Goal: Contribute content: Contribute content

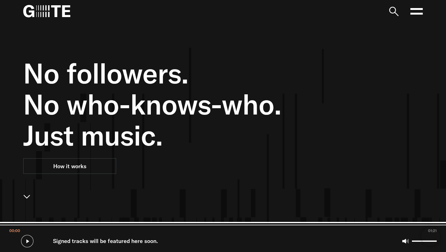
click at [417, 14] on rect at bounding box center [417, 14] width 12 height 2
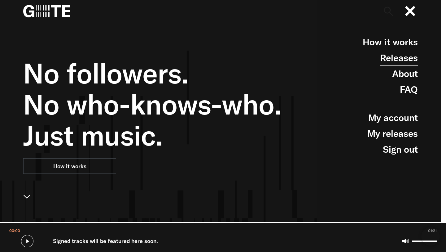
click at [395, 63] on link "Releases" at bounding box center [399, 58] width 38 height 16
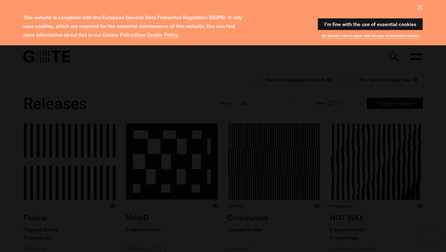
click at [383, 22] on button "I'm fine with the use of essential cookies" at bounding box center [370, 24] width 105 height 12
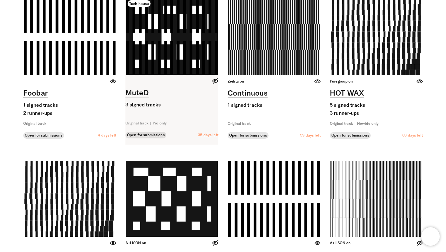
scroll to position [80, 0]
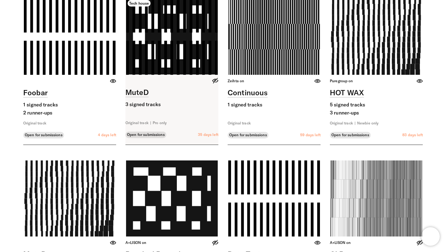
click at [184, 58] on link at bounding box center [171, 71] width 93 height 146
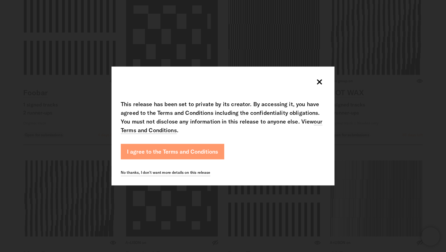
click at [201, 145] on button "I agree to the Terms and Conditions" at bounding box center [172, 151] width 103 height 15
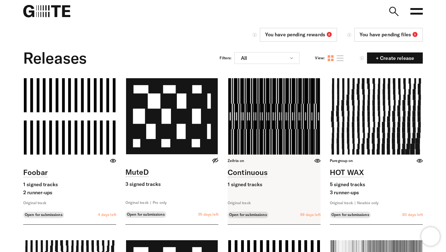
click at [278, 115] on link at bounding box center [274, 151] width 93 height 146
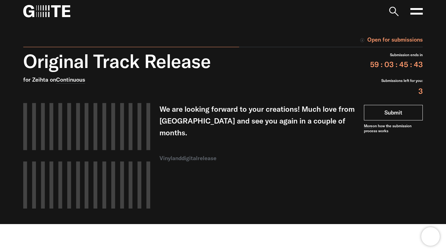
click at [384, 107] on link "Submit" at bounding box center [393, 112] width 59 height 15
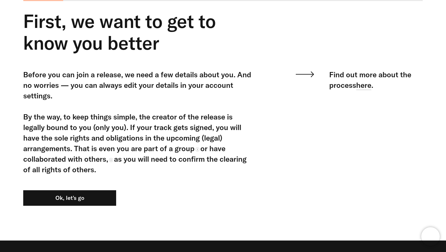
scroll to position [64, 0]
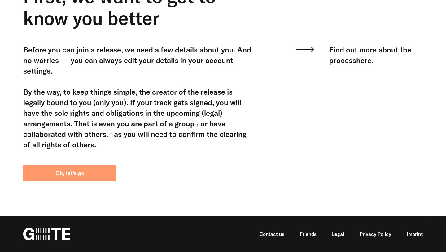
click at [90, 174] on button "Ok, let's go" at bounding box center [69, 172] width 93 height 15
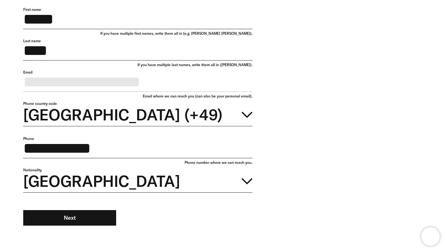
scroll to position [81, 0]
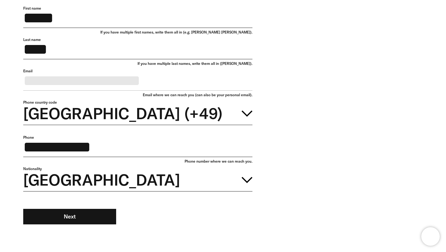
click at [159, 157] on input "**********" at bounding box center [137, 146] width 229 height 22
click at [156, 125] on button "[GEOGRAPHIC_DATA] (+49)" at bounding box center [137, 112] width 229 height 25
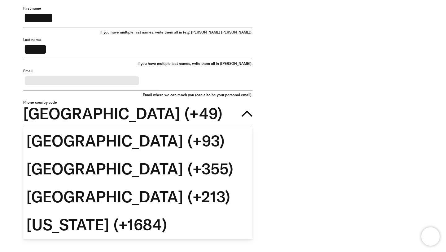
click at [315, 106] on div "**********" at bounding box center [218, 123] width 409 height 234
